Goal: Find specific page/section: Find specific page/section

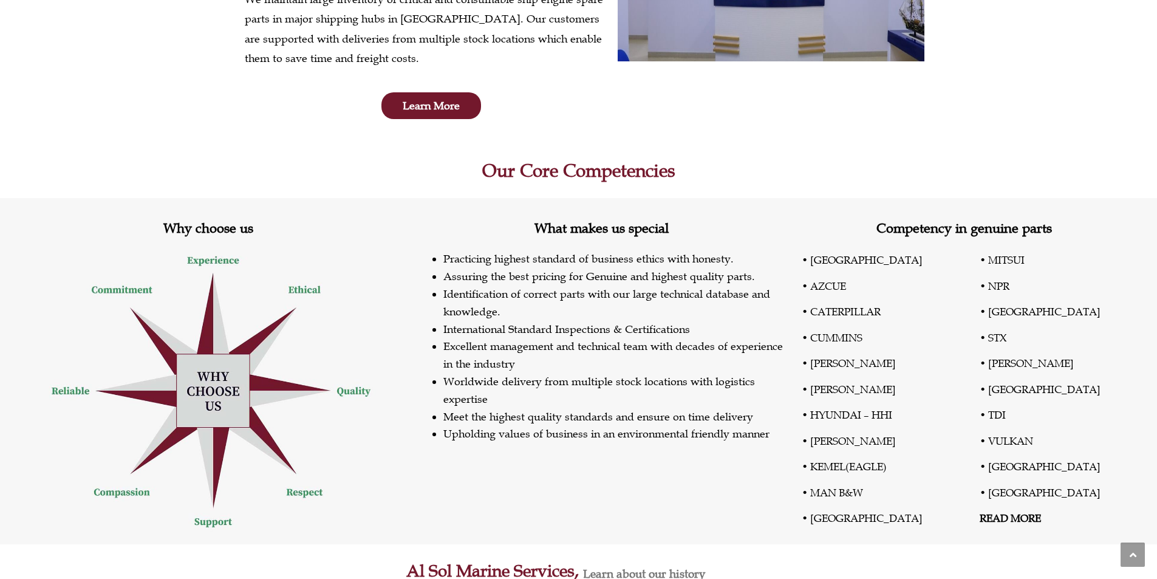
scroll to position [304, 0]
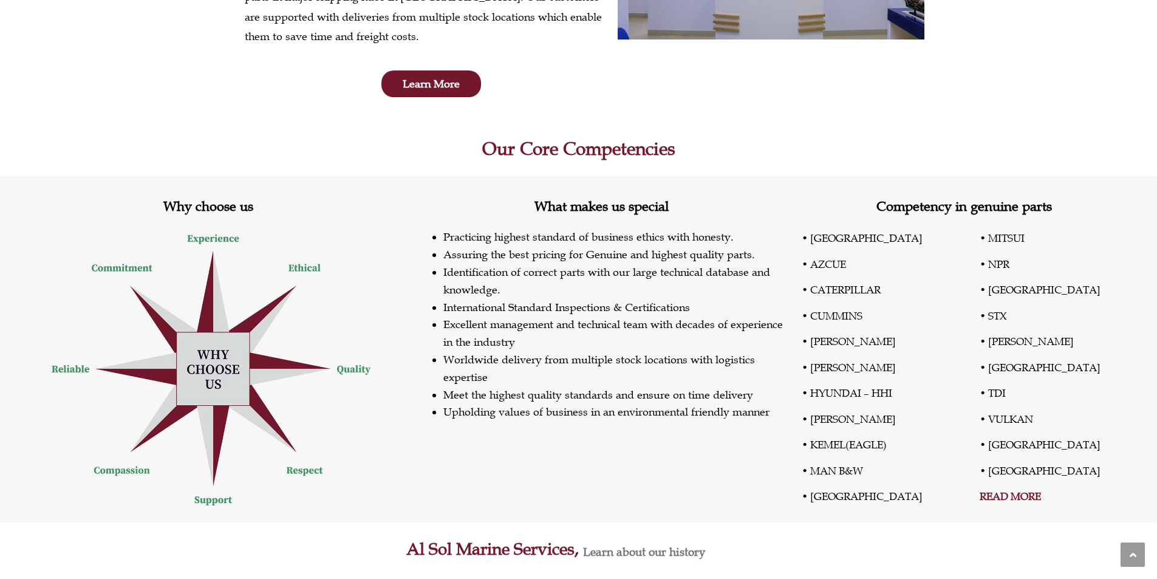
click at [1012, 494] on link "READ MORE" at bounding box center [1010, 495] width 61 height 13
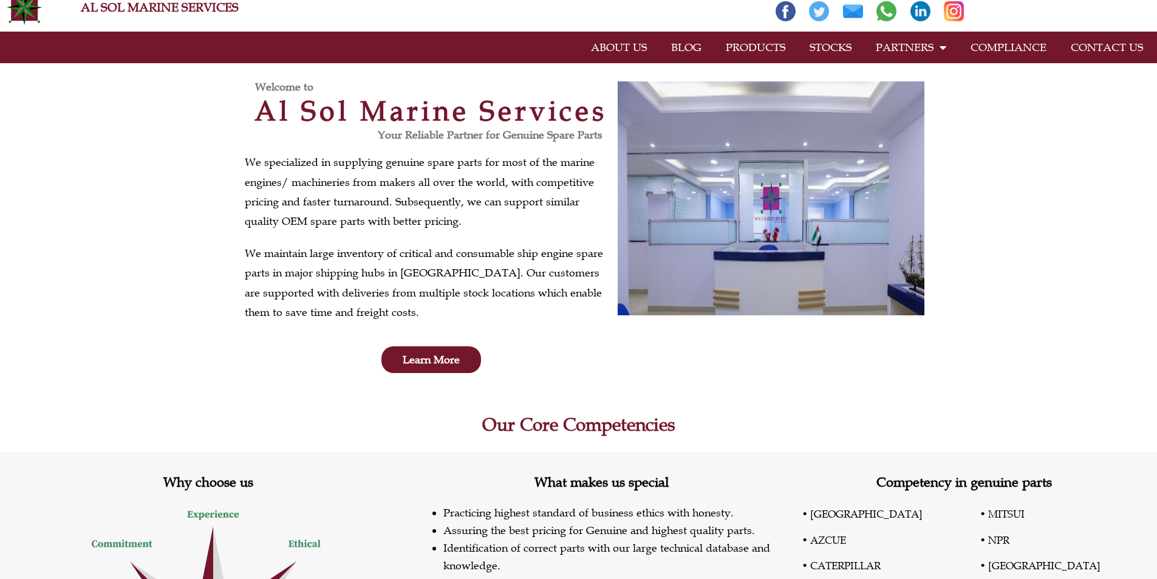
scroll to position [0, 0]
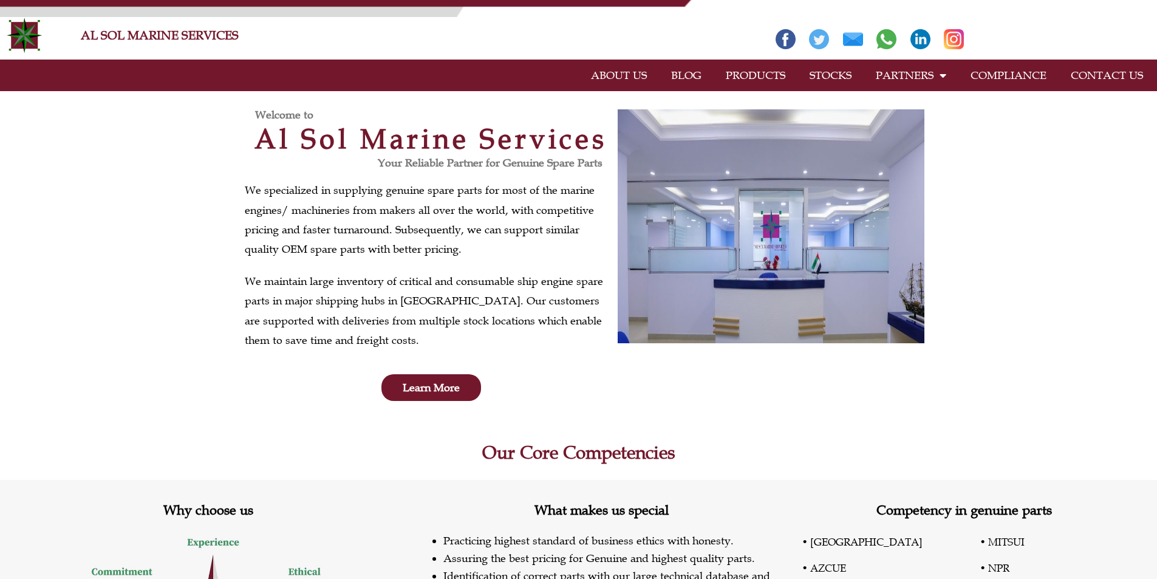
click at [1090, 73] on link "CONTACT US" at bounding box center [1107, 75] width 97 height 28
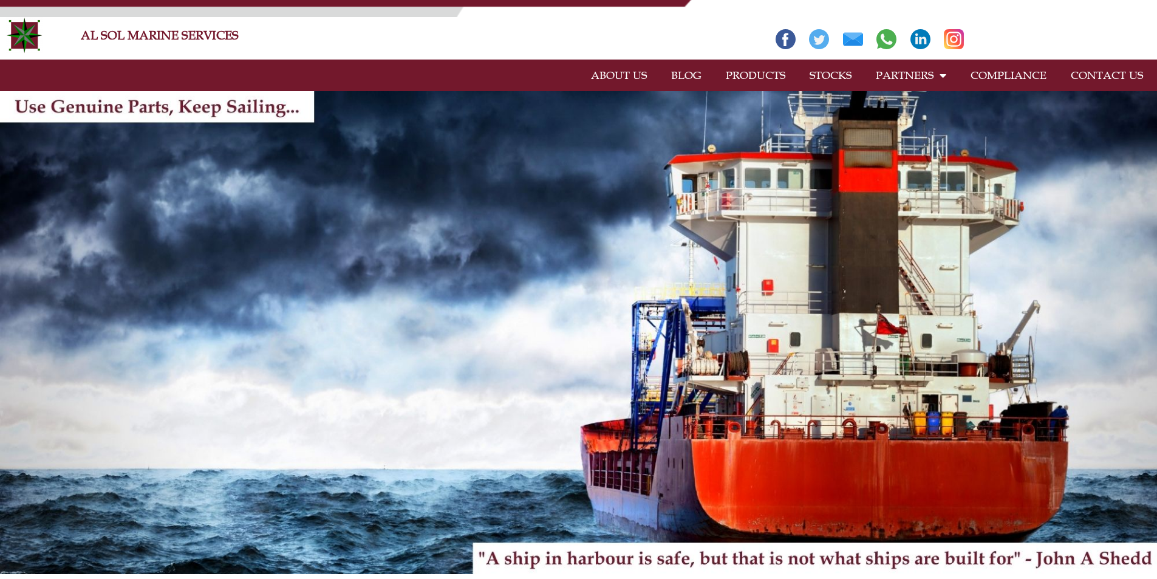
click at [826, 71] on link "STOCKS" at bounding box center [830, 75] width 66 height 28
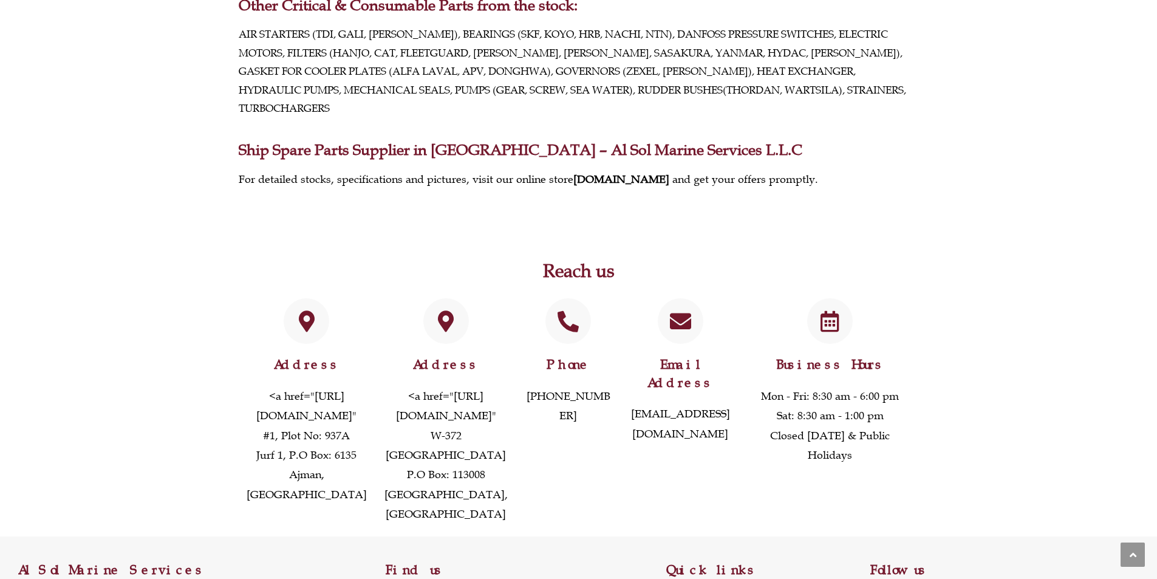
scroll to position [324, 0]
